Goal: Task Accomplishment & Management: Manage account settings

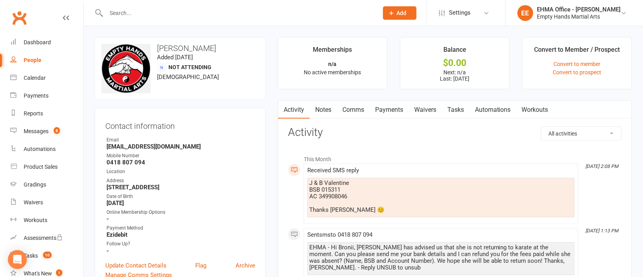
drag, startPoint x: 215, startPoint y: 45, endPoint x: 159, endPoint y: 46, distance: 56.5
click at [159, 46] on h3 "Bronii Valentine" at bounding box center [180, 48] width 158 height 9
copy h3 "Bronii Valentine"
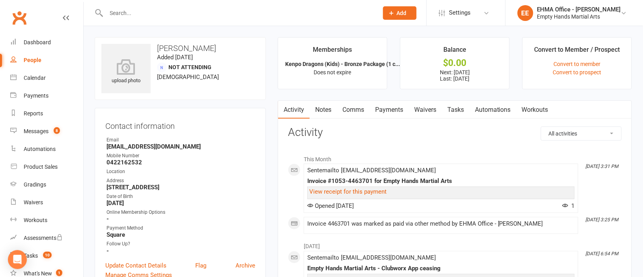
click at [219, 10] on input "text" at bounding box center [238, 13] width 269 height 11
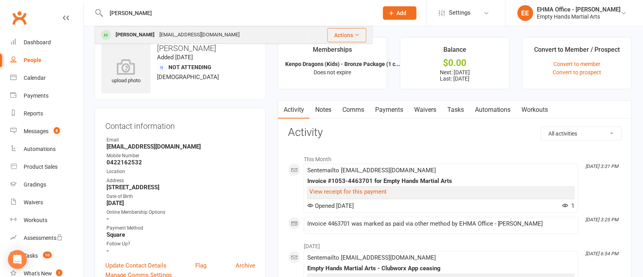
type input "naomi"
click at [175, 34] on div "np-30@hotmail.com" at bounding box center [199, 34] width 85 height 11
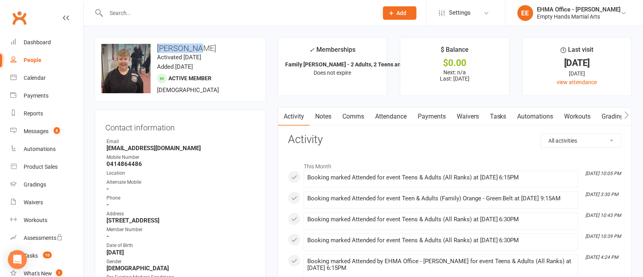
drag, startPoint x: 203, startPoint y: 46, endPoint x: 157, endPoint y: 49, distance: 46.7
click at [157, 49] on h3 "Naomi Egan" at bounding box center [180, 48] width 158 height 9
copy h3 "Naomi Egan"
click at [423, 113] on link "Payments" at bounding box center [432, 116] width 39 height 18
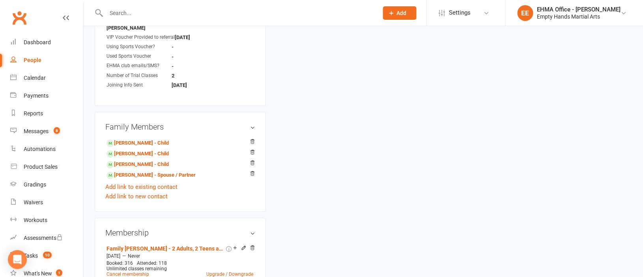
scroll to position [710, 0]
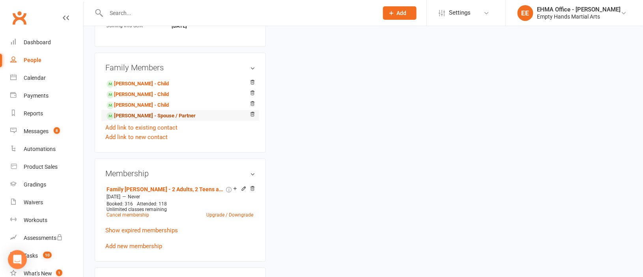
click at [132, 120] on link "Jarrod Egan - Spouse / Partner" at bounding box center [151, 116] width 89 height 8
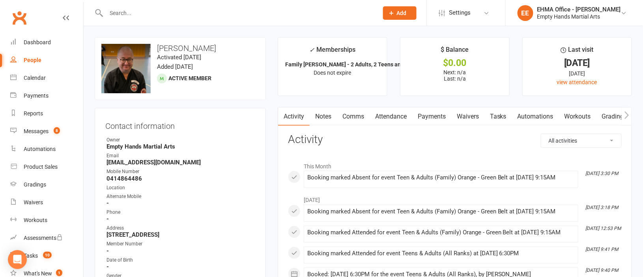
click at [194, 11] on input "text" at bounding box center [238, 13] width 269 height 11
paste input "Adrian emmerson"
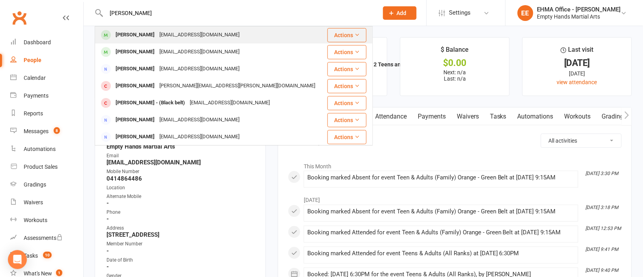
type input "Adrian emmerson"
click at [179, 33] on div "aemmo@hotmail.com" at bounding box center [199, 34] width 85 height 11
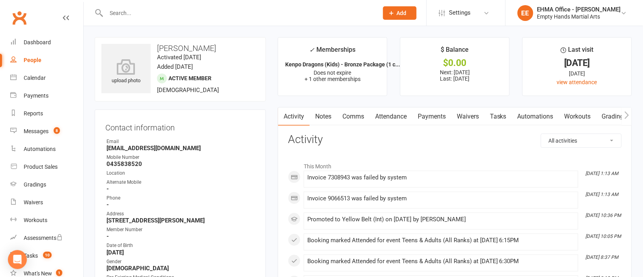
click at [429, 113] on link "Payments" at bounding box center [432, 116] width 39 height 18
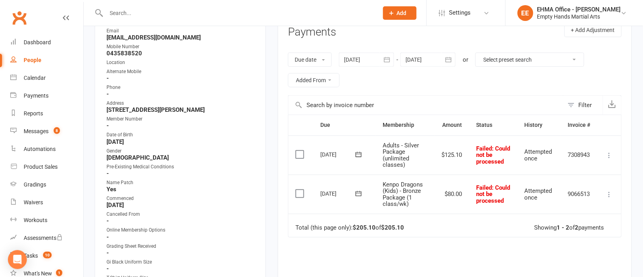
scroll to position [118, 0]
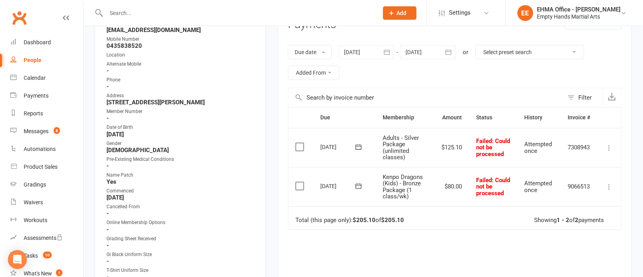
click at [369, 51] on div at bounding box center [366, 52] width 55 height 14
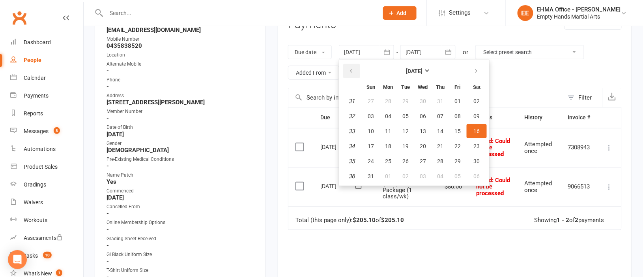
click at [354, 69] on icon "button" at bounding box center [352, 71] width 6 height 6
click at [386, 116] on span "05" at bounding box center [388, 116] width 6 height 6
type input "05 May 2025"
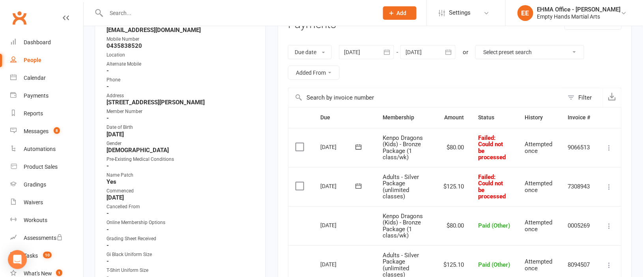
click at [609, 185] on icon at bounding box center [610, 187] width 8 height 8
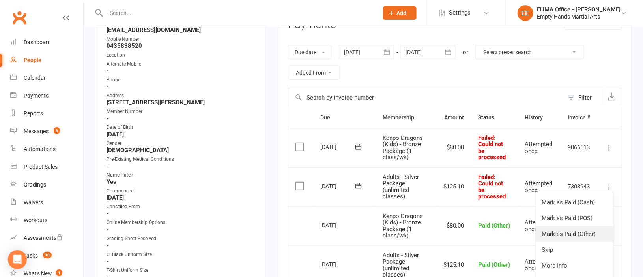
click at [579, 231] on link "Mark as Paid (Other)" at bounding box center [575, 234] width 78 height 16
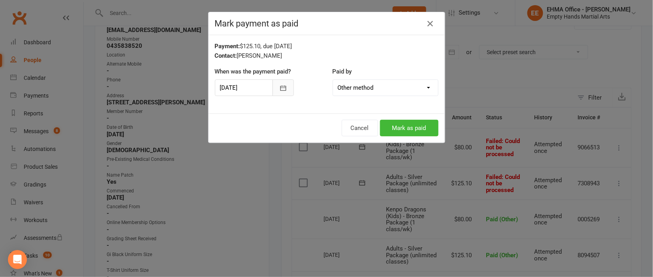
click at [280, 86] on icon "button" at bounding box center [283, 87] width 6 height 5
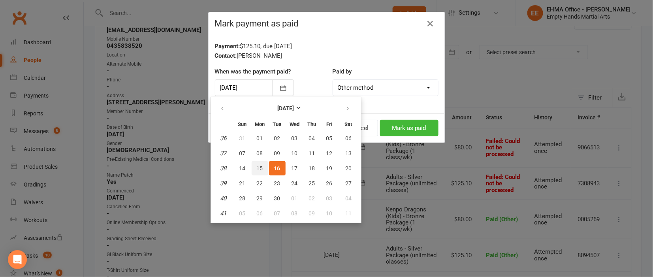
click at [260, 165] on span "15" at bounding box center [260, 168] width 6 height 6
type input "15 Sep 2025"
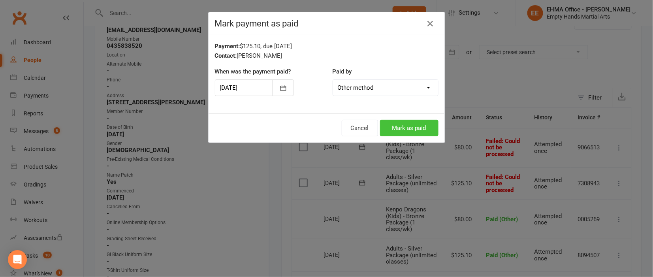
click at [400, 125] on button "Mark as paid" at bounding box center [409, 128] width 58 height 17
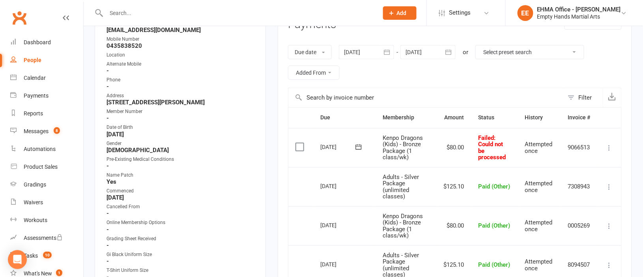
click at [611, 147] on icon at bounding box center [610, 148] width 8 height 8
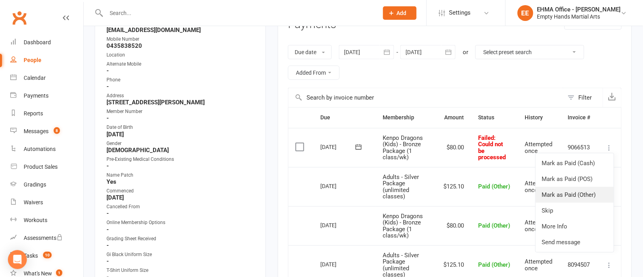
click at [570, 192] on link "Mark as Paid (Other)" at bounding box center [575, 195] width 78 height 16
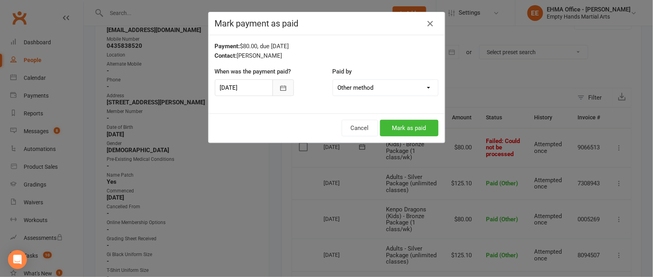
click at [281, 88] on icon "button" at bounding box center [283, 87] width 6 height 5
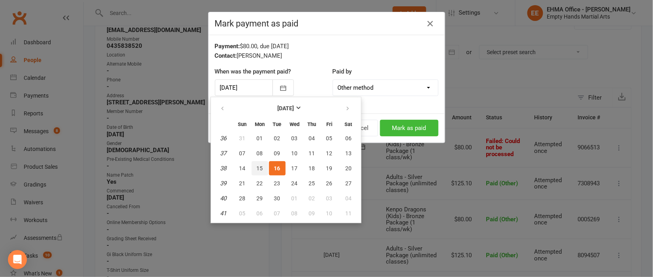
click at [257, 165] on span "15" at bounding box center [260, 168] width 6 height 6
type input "15 Sep 2025"
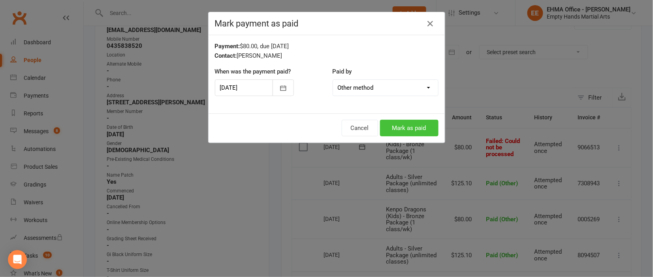
click at [403, 126] on button "Mark as paid" at bounding box center [409, 128] width 58 height 17
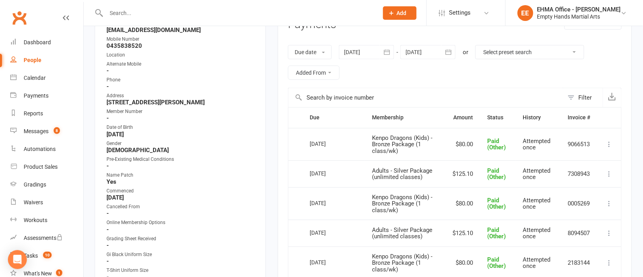
click at [230, 13] on input "text" at bounding box center [238, 13] width 269 height 11
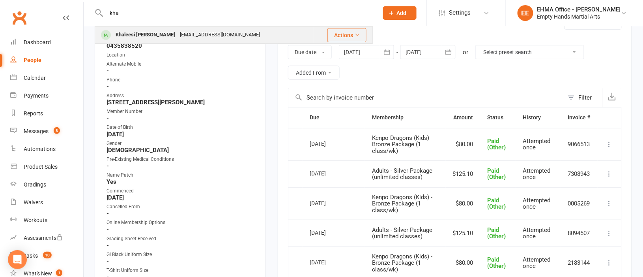
type input "kha"
click at [217, 34] on div "Khaleesi Swann Sposer10@yahoo.com" at bounding box center [205, 35] width 218 height 16
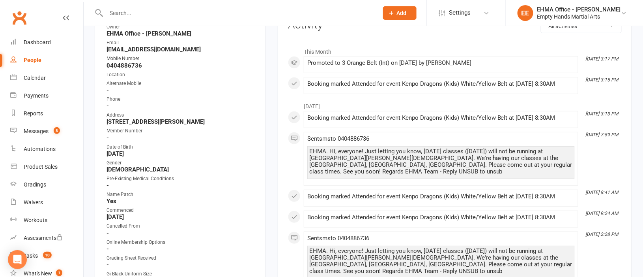
scroll to position [118, 0]
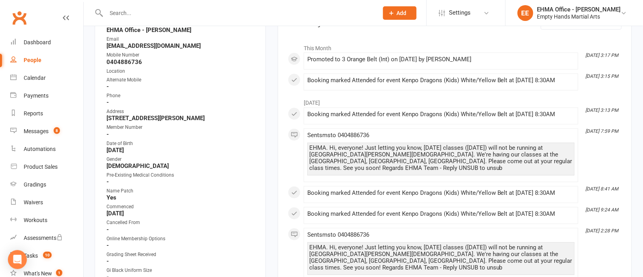
click at [195, 11] on input "text" at bounding box center [238, 13] width 269 height 11
paste input "Angelo"
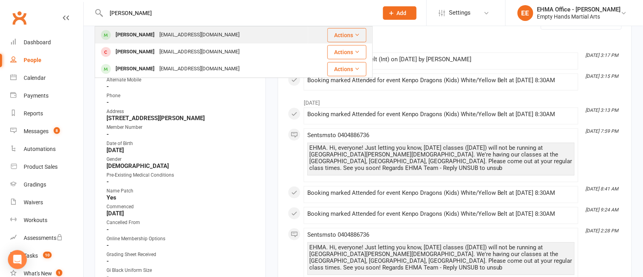
type input "Angelo"
click at [170, 32] on div "danieladaloisio@yahoo.com.au" at bounding box center [199, 34] width 85 height 11
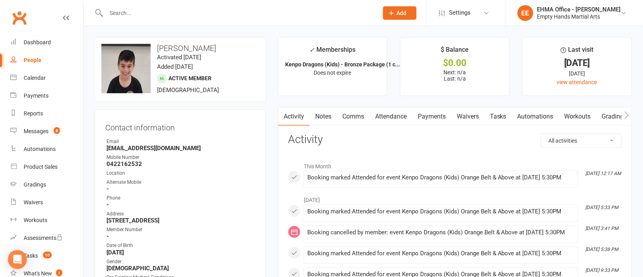
drag, startPoint x: 213, startPoint y: 46, endPoint x: 159, endPoint y: 46, distance: 54.5
click at [159, 46] on h3 "Angelo Daloisio" at bounding box center [180, 48] width 158 height 9
copy h3 "Angelo Daloisio"
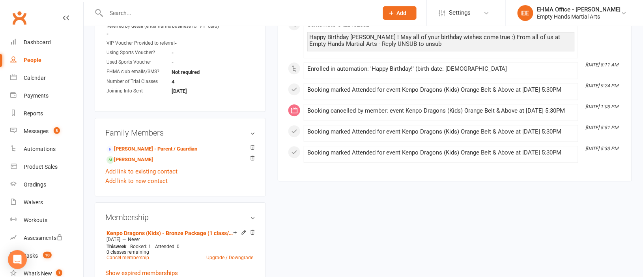
scroll to position [651, 0]
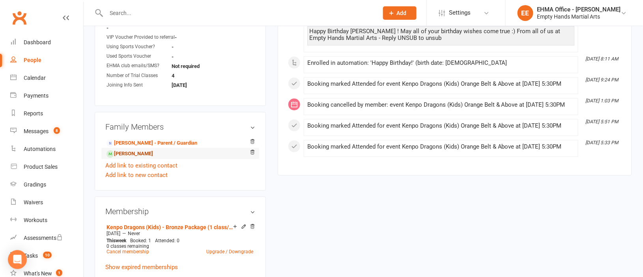
click at [140, 156] on link "Antonio Daloisio - Sibling" at bounding box center [130, 154] width 47 height 8
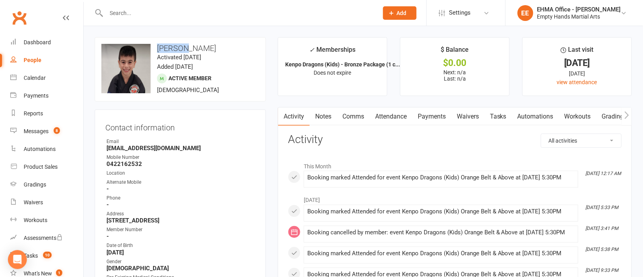
drag, startPoint x: 183, startPoint y: 48, endPoint x: 158, endPoint y: 47, distance: 24.5
click at [158, 47] on h3 "Antonio Daloisio" at bounding box center [180, 48] width 158 height 9
copy h3 "Antonio"
click at [231, 9] on input "text" at bounding box center [238, 13] width 269 height 11
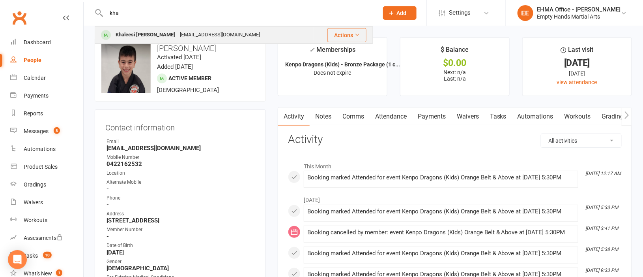
type input "kha"
click at [135, 30] on div "Khaleesi Swann" at bounding box center [145, 34] width 64 height 11
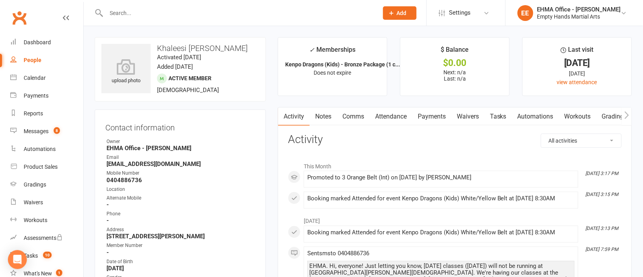
click at [322, 117] on link "Notes" at bounding box center [323, 116] width 27 height 18
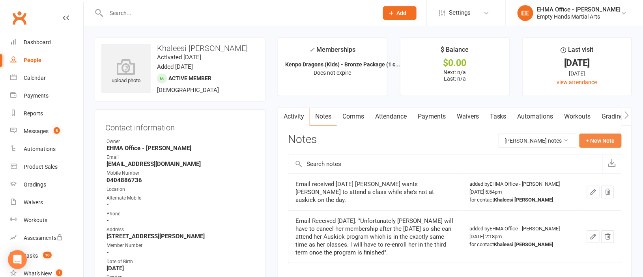
click at [597, 142] on button "+ New Note" at bounding box center [601, 140] width 42 height 14
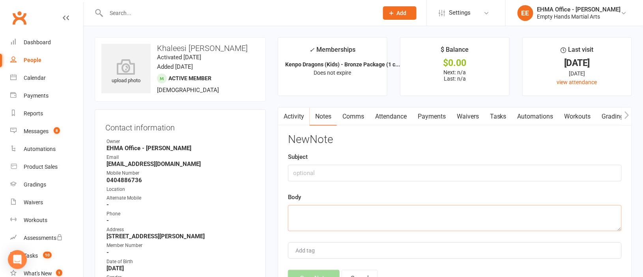
click at [342, 213] on textarea at bounding box center [455, 218] width 334 height 26
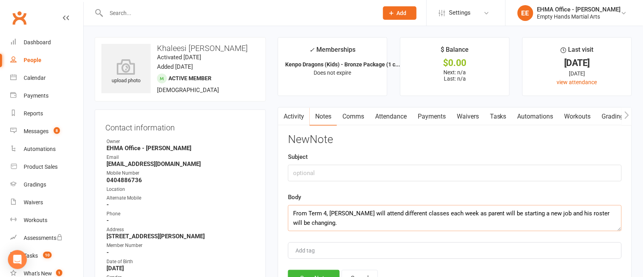
click at [328, 212] on textarea "From Term 4, Khaleesi will attend different classes each week as parent will be…" at bounding box center [455, 218] width 334 height 26
click at [435, 212] on textarea "From Term 4 2025. Khaleesi will attend different classes each week as parent wi…" at bounding box center [455, 218] width 334 height 26
drag, startPoint x: 476, startPoint y: 213, endPoint x: 481, endPoint y: 215, distance: 5.1
click at [477, 215] on textarea "Parent emailed 15 Sept 2025. From Term 4 2025. Khaleesi will attend different c…" at bounding box center [455, 218] width 334 height 26
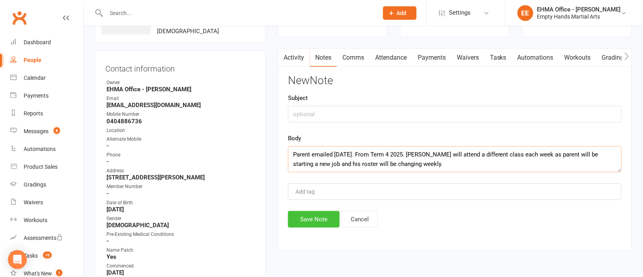
type textarea "Parent emailed 15 Sept 2025. From Term 4 2025. Khaleesi will attend a different…"
click at [326, 216] on button "Save Note" at bounding box center [314, 219] width 52 height 17
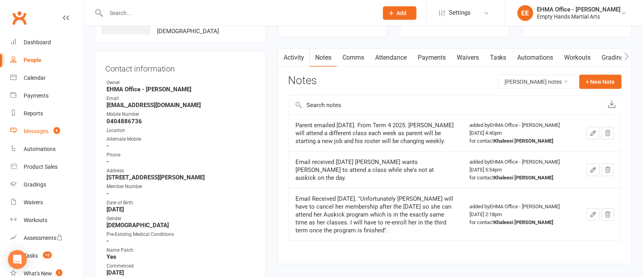
click at [36, 124] on link "Messages 8" at bounding box center [46, 131] width 73 height 18
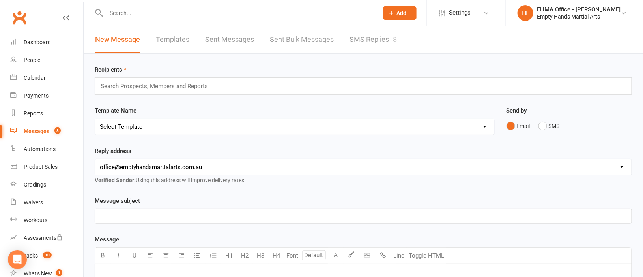
click at [362, 36] on link "SMS Replies 8" at bounding box center [373, 39] width 47 height 27
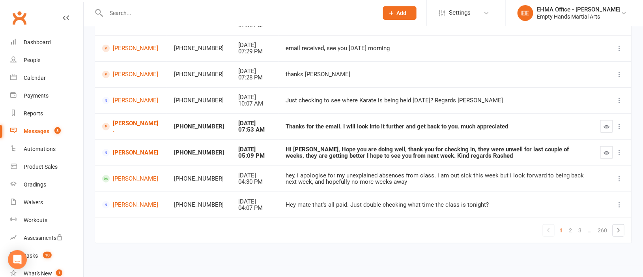
scroll to position [173, 0]
click at [36, 77] on div "Calendar" at bounding box center [35, 78] width 22 height 6
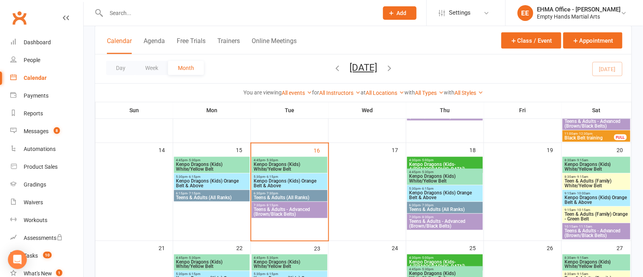
scroll to position [296, 0]
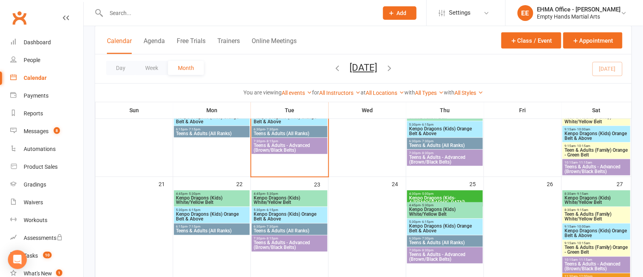
click at [234, 131] on span "Teens & Adults (All Ranks)" at bounding box center [212, 133] width 73 height 5
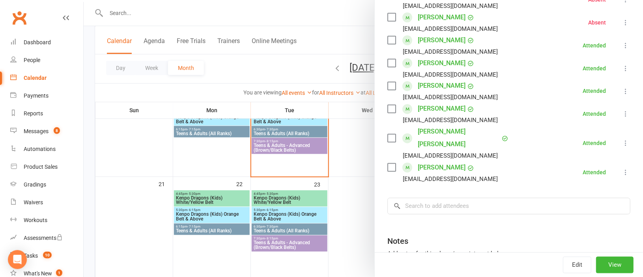
scroll to position [414, 0]
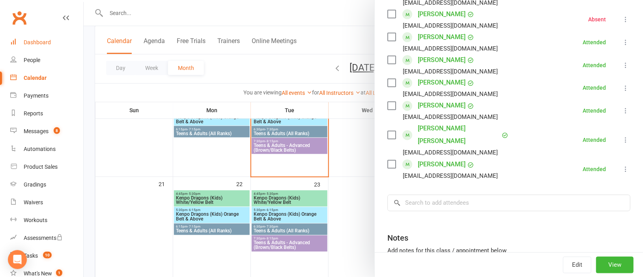
click at [40, 42] on div "Dashboard" at bounding box center [37, 42] width 27 height 6
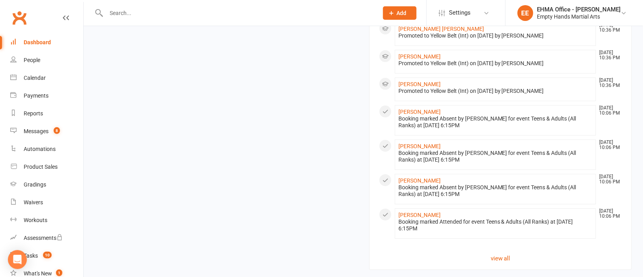
scroll to position [859, 0]
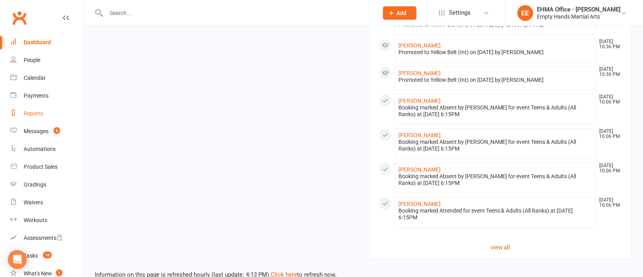
click at [36, 109] on link "Reports" at bounding box center [46, 114] width 73 height 18
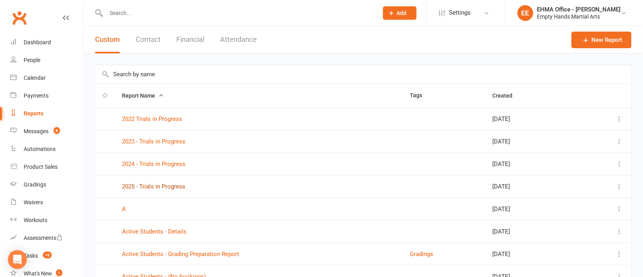
click at [156, 186] on link "2025 - Trials in Progress" at bounding box center [154, 186] width 64 height 7
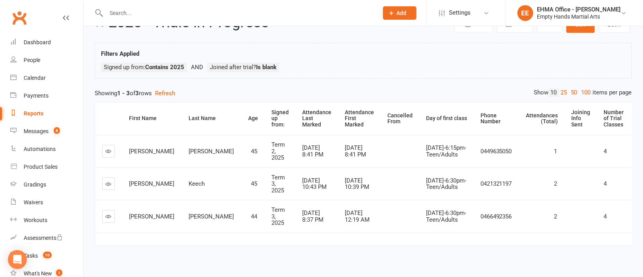
scroll to position [45, 0]
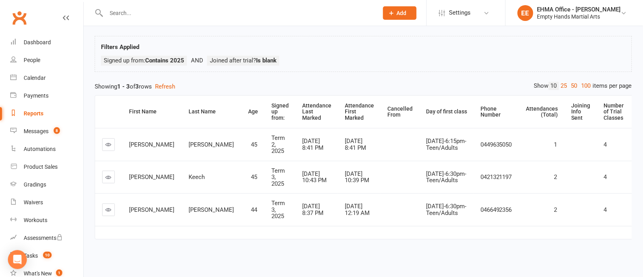
click at [35, 111] on div "Reports" at bounding box center [34, 113] width 20 height 6
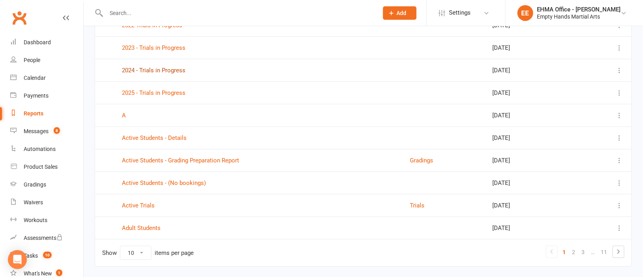
scroll to position [118, 0]
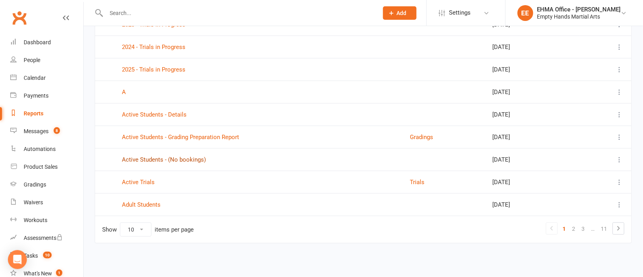
click at [143, 162] on link "Active Students - (No bookings)" at bounding box center [164, 159] width 84 height 7
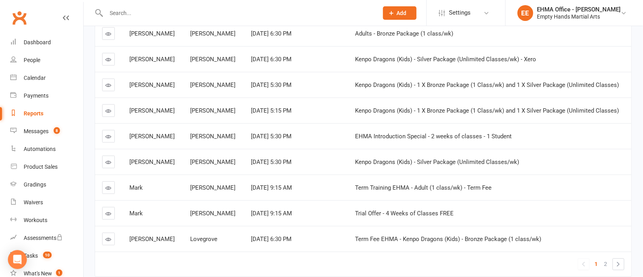
scroll to position [177, 0]
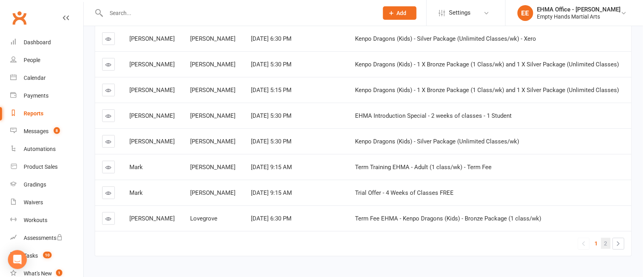
click at [602, 241] on link "2" at bounding box center [606, 243] width 9 height 11
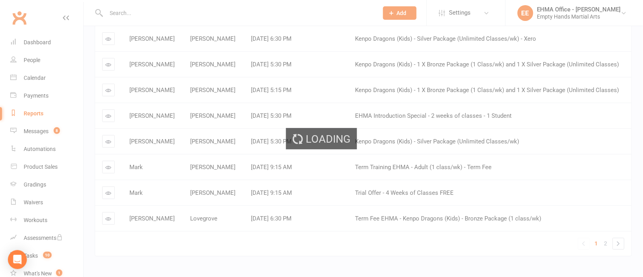
scroll to position [0, 0]
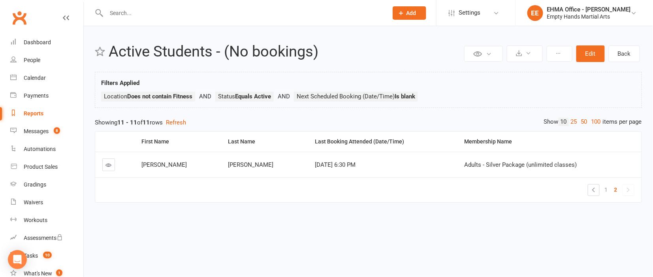
click at [109, 168] on icon at bounding box center [109, 165] width 6 height 6
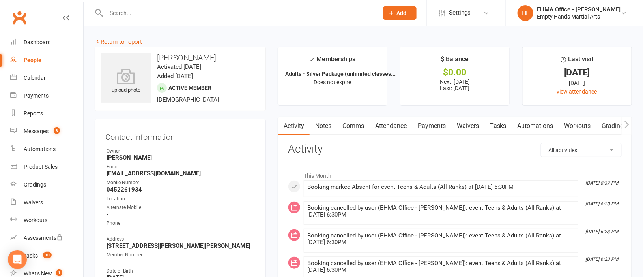
click at [392, 127] on link "Attendance" at bounding box center [391, 126] width 43 height 18
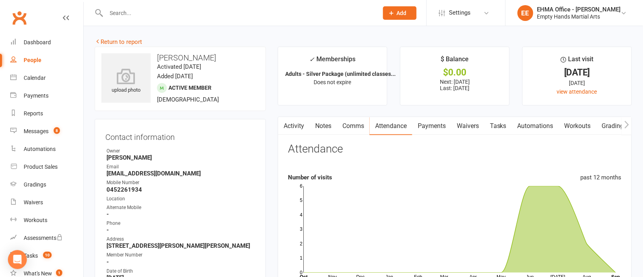
click at [294, 130] on link "Activity" at bounding box center [294, 126] width 32 height 18
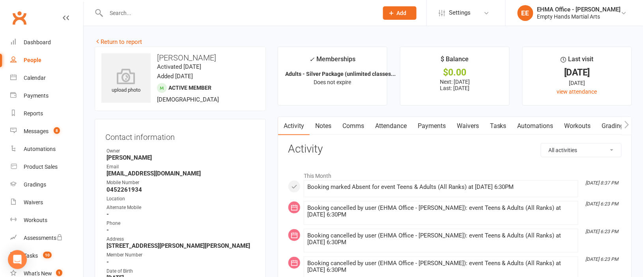
drag, startPoint x: 217, startPoint y: 55, endPoint x: 159, endPoint y: 58, distance: 58.5
click at [159, 58] on h3 "Brodie Campbell" at bounding box center [180, 57] width 158 height 9
copy h3 "Brodie Campbell"
click at [426, 127] on link "Payments" at bounding box center [432, 126] width 39 height 18
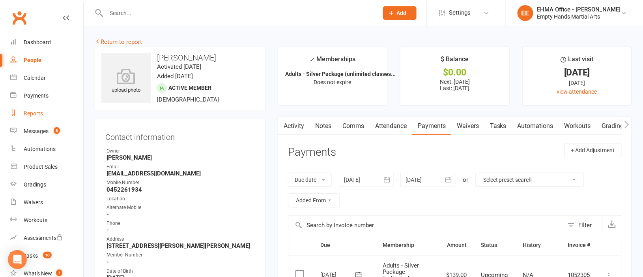
click at [30, 112] on div "Reports" at bounding box center [33, 113] width 19 height 6
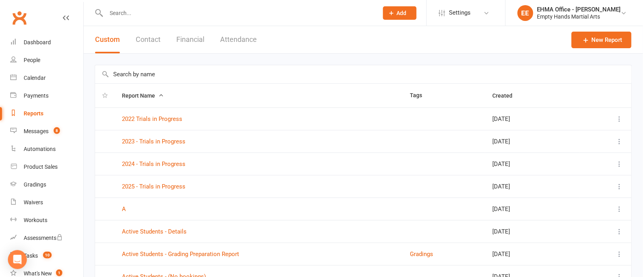
scroll to position [59, 0]
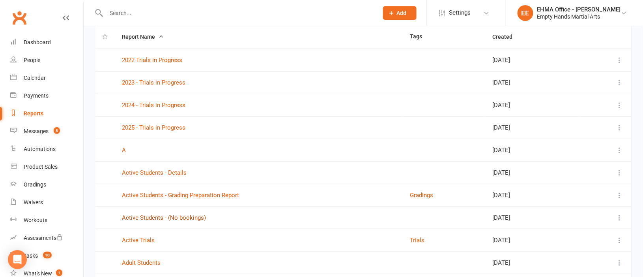
click at [173, 215] on link "Active Students - (No bookings)" at bounding box center [164, 217] width 84 height 7
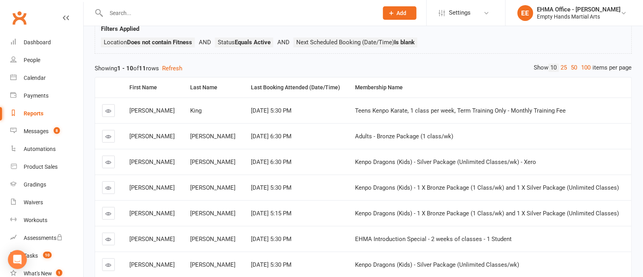
scroll to position [177, 0]
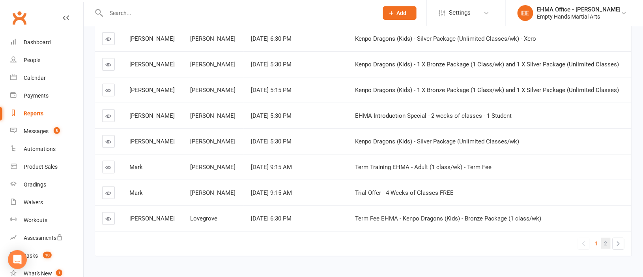
click at [607, 241] on span "2" at bounding box center [606, 243] width 3 height 11
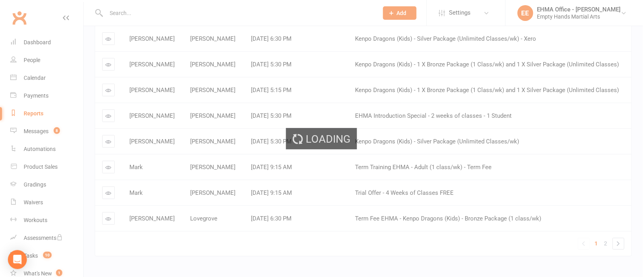
scroll to position [0, 0]
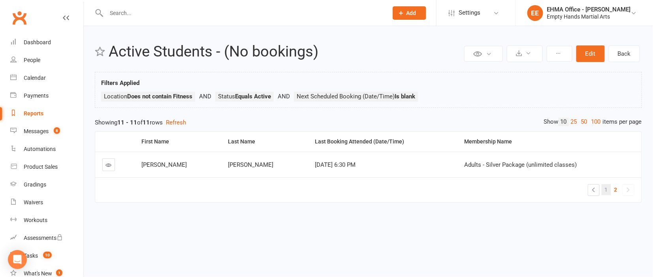
click at [608, 189] on link "1" at bounding box center [605, 189] width 9 height 11
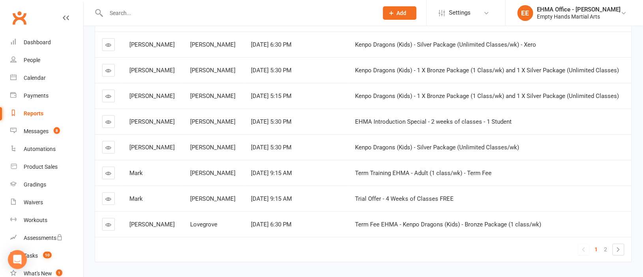
scroll to position [177, 0]
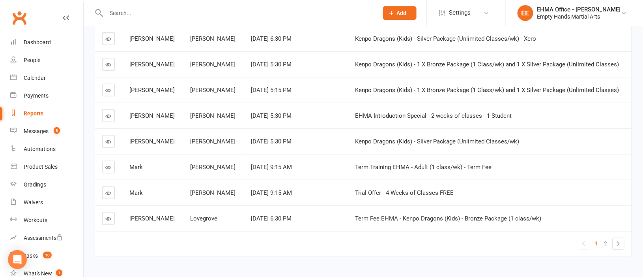
click at [105, 217] on link at bounding box center [108, 218] width 13 height 13
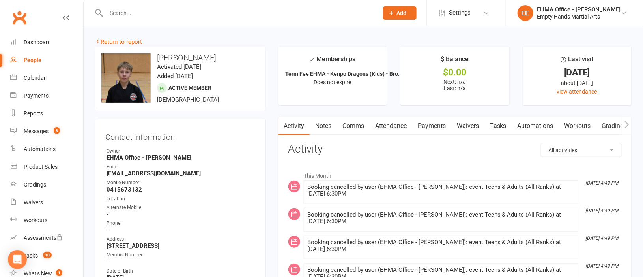
click at [397, 123] on link "Attendance" at bounding box center [391, 126] width 43 height 18
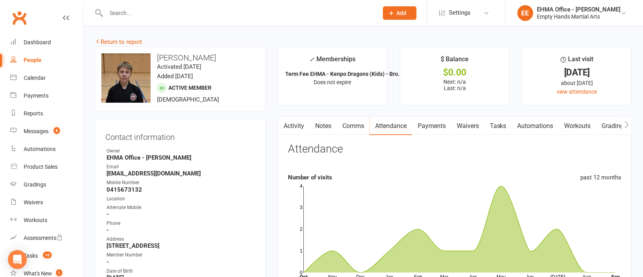
click at [302, 126] on link "Activity" at bounding box center [294, 126] width 32 height 18
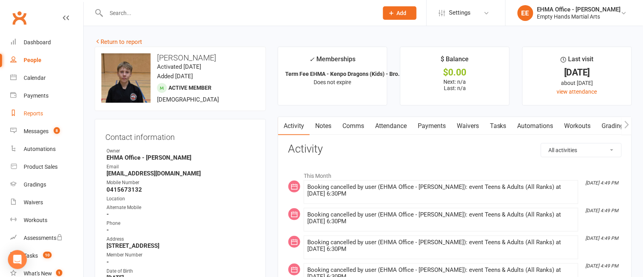
click at [31, 112] on div "Reports" at bounding box center [33, 113] width 19 height 6
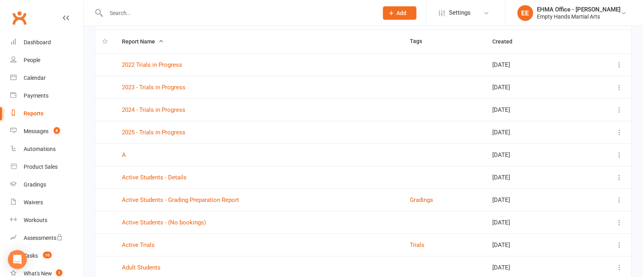
scroll to position [118, 0]
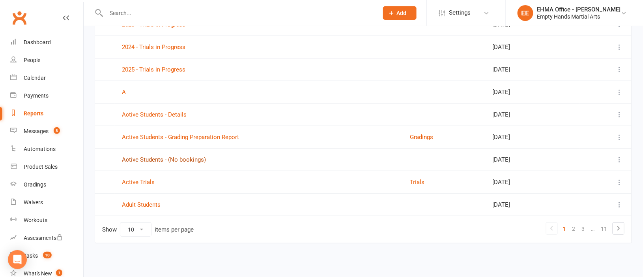
click at [173, 161] on link "Active Students - (No bookings)" at bounding box center [164, 159] width 84 height 7
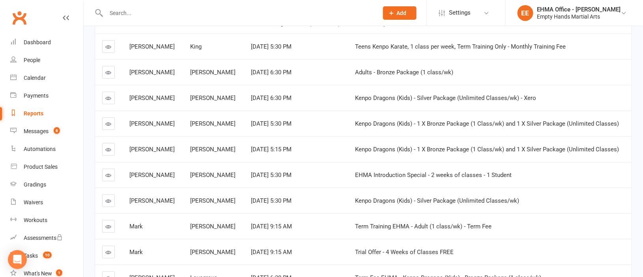
scroll to position [59, 0]
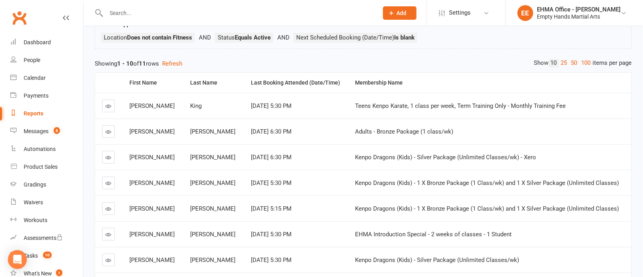
click at [109, 135] on icon at bounding box center [109, 132] width 6 height 6
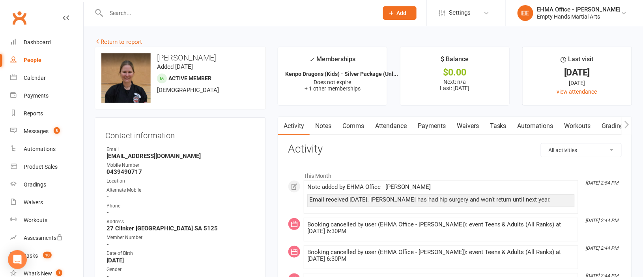
click at [389, 126] on link "Attendance" at bounding box center [391, 126] width 43 height 18
